Goal: Check status: Check status

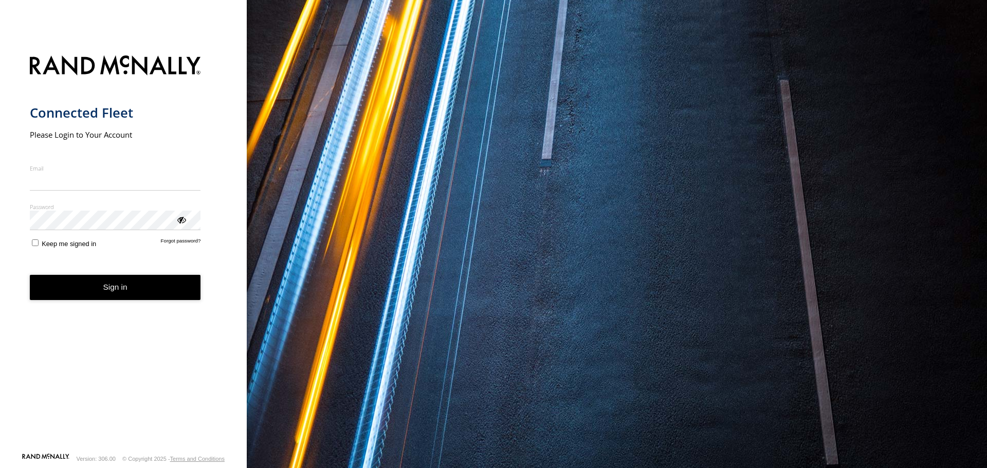
type input "**********"
click at [125, 302] on form "**********" at bounding box center [124, 251] width 188 height 404
click at [107, 289] on button "Sign in" at bounding box center [115, 287] width 171 height 25
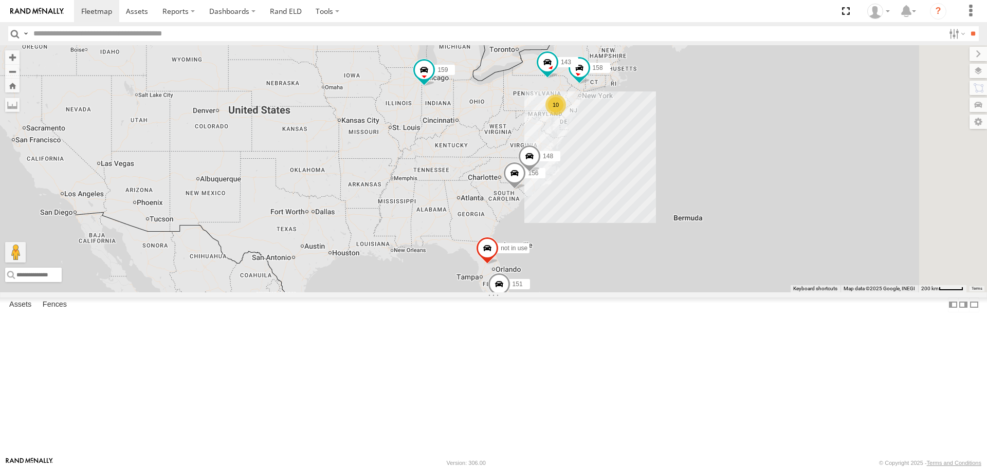
click at [0, 0] on div "145" at bounding box center [0, 0] width 0 height 0
